Goal: Task Accomplishment & Management: Use online tool/utility

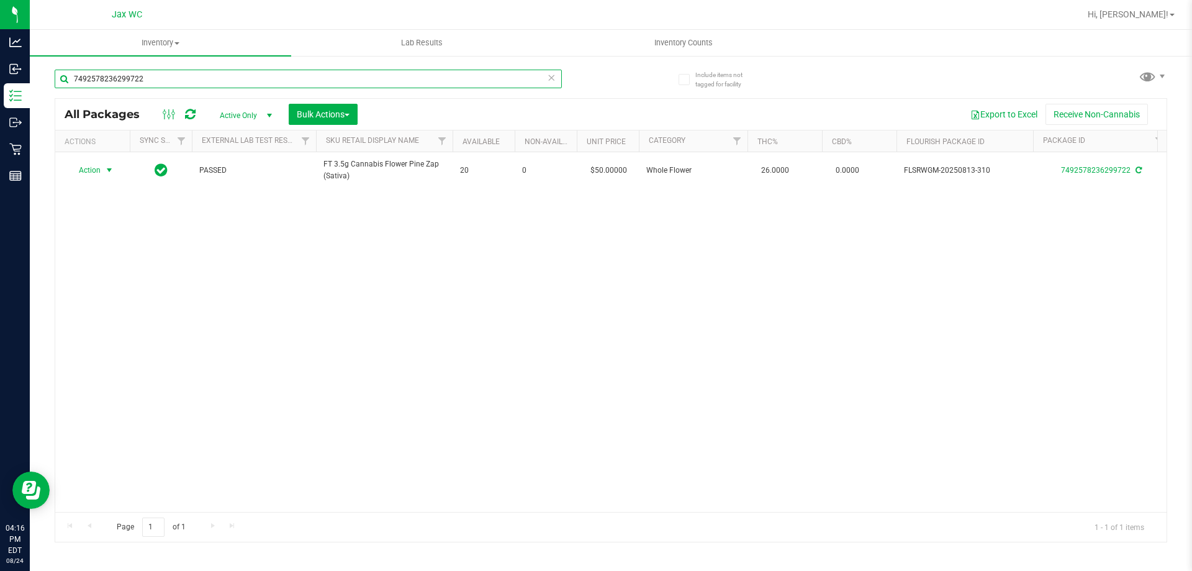
click at [173, 78] on input "7492578236299722" at bounding box center [308, 79] width 507 height 19
type input "1039494081313181"
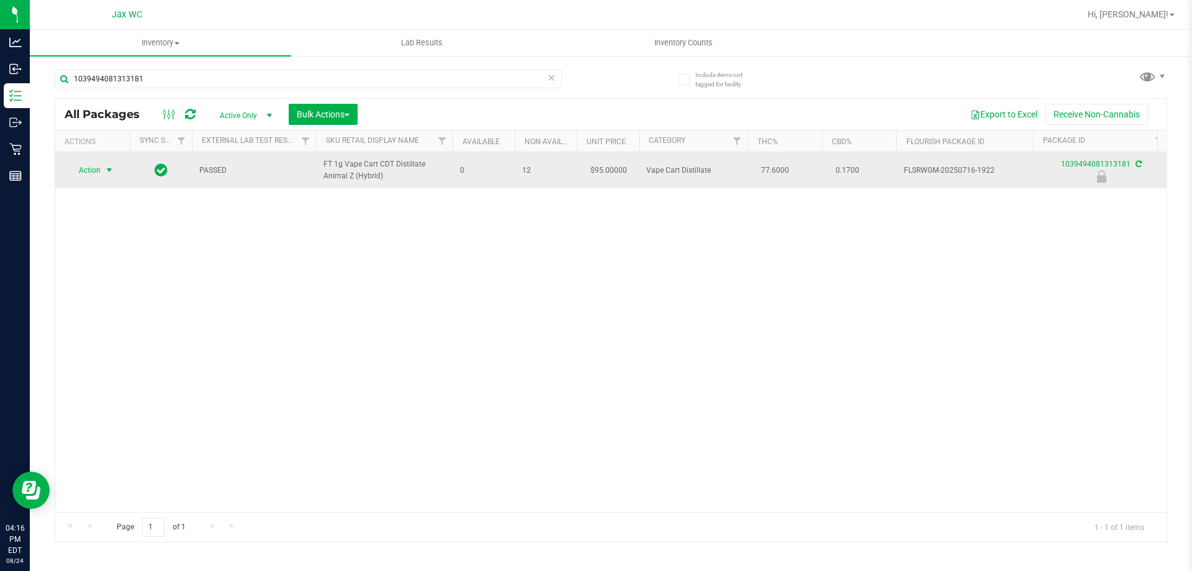
click at [93, 173] on span "Action" at bounding box center [85, 169] width 34 height 17
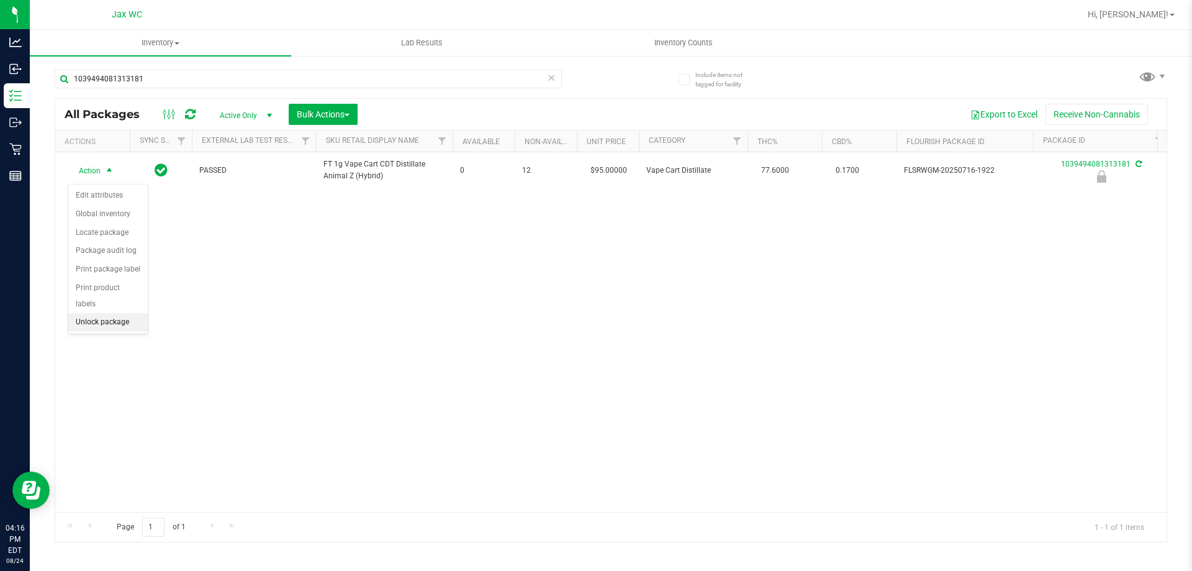
click at [109, 313] on li "Unlock package" at bounding box center [107, 322] width 79 height 19
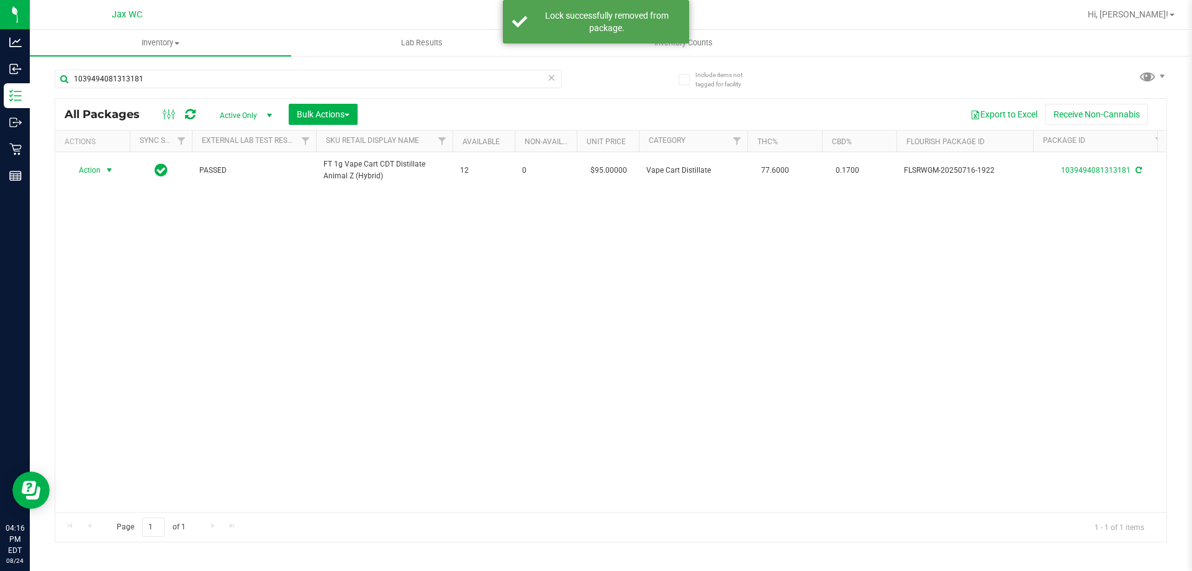
click at [111, 170] on span "select" at bounding box center [109, 170] width 10 height 10
click at [119, 327] on li "Print package label" at bounding box center [116, 324] width 96 height 19
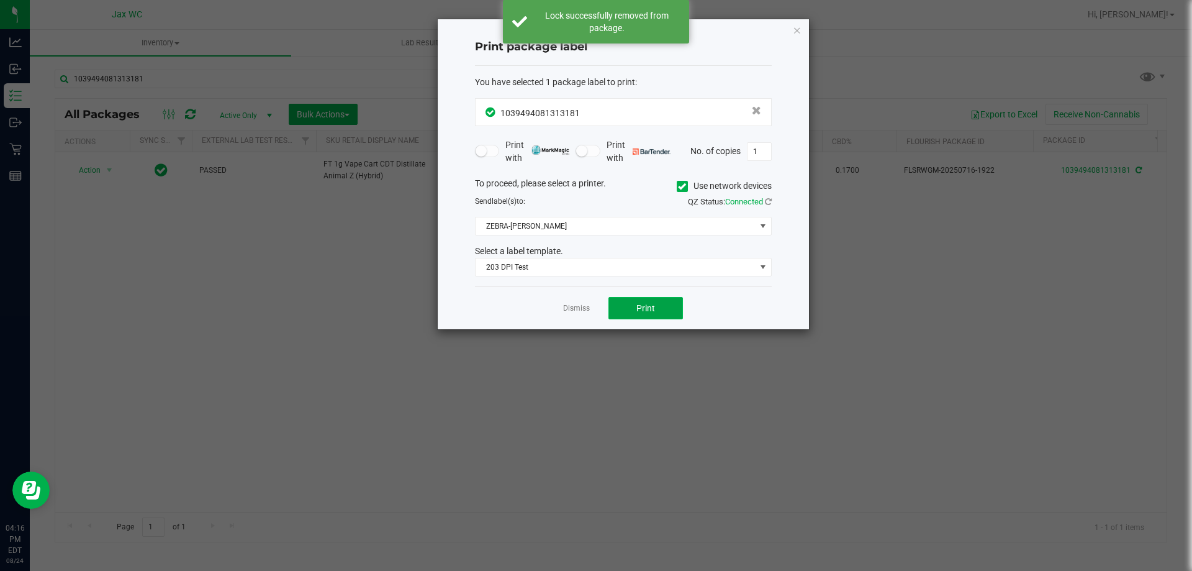
click at [639, 319] on button "Print" at bounding box center [646, 308] width 75 height 22
